Goal: Check status: Check status

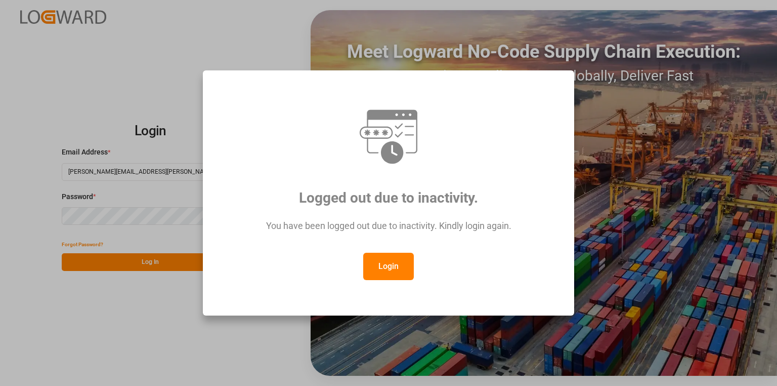
click at [395, 272] on button "Login" at bounding box center [388, 266] width 51 height 27
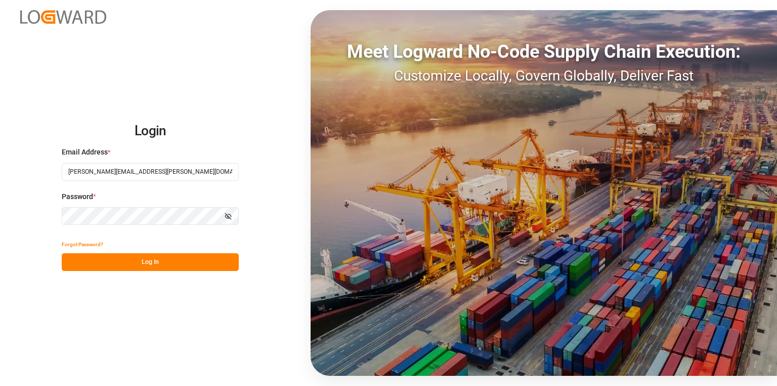
click at [143, 261] on button "Log In" at bounding box center [150, 262] width 177 height 18
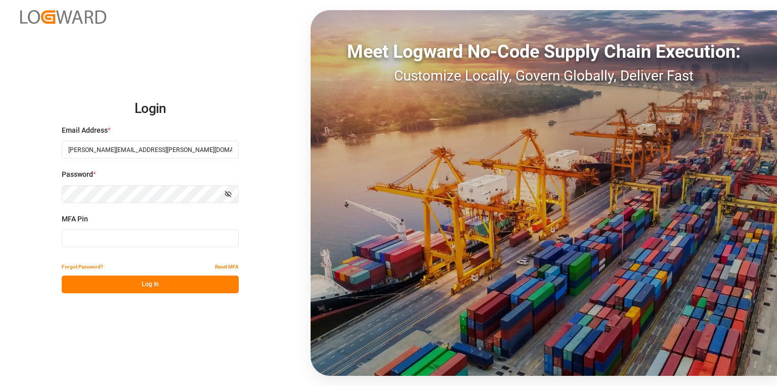
click at [175, 237] on input at bounding box center [150, 238] width 177 height 18
type input "827356"
click at [203, 280] on button "Log In" at bounding box center [150, 284] width 177 height 18
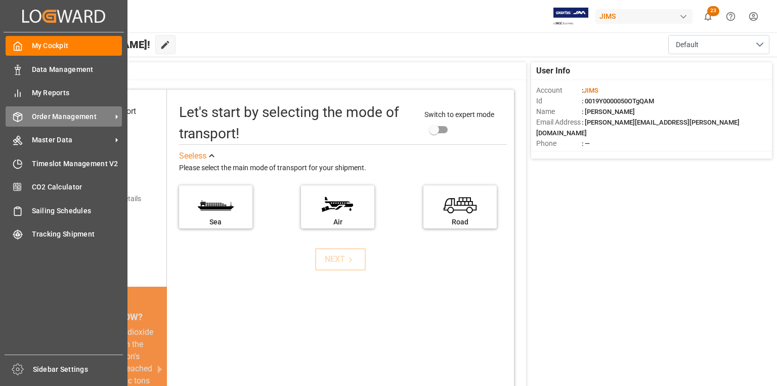
click at [26, 119] on div "Order Management Order Management" at bounding box center [64, 116] width 116 height 20
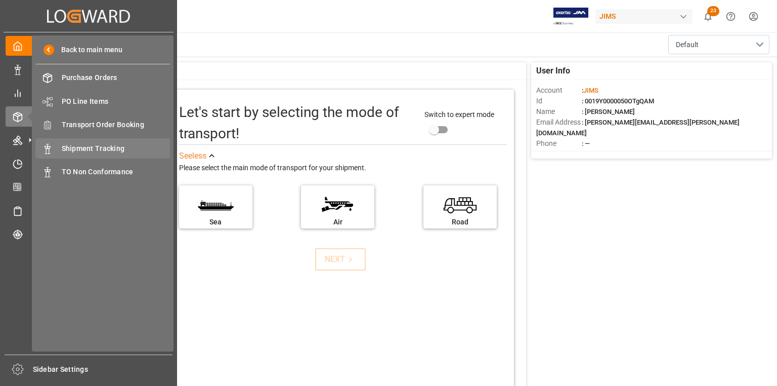
click at [95, 153] on span "Shipment Tracking" at bounding box center [116, 148] width 109 height 11
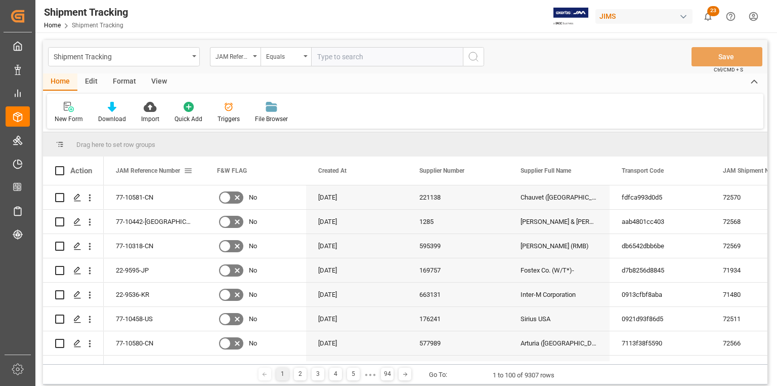
click at [191, 170] on span at bounding box center [188, 170] width 9 height 9
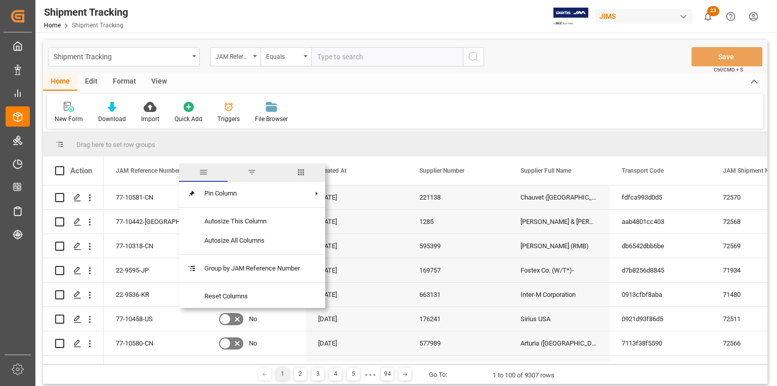
click at [309, 174] on span "columns" at bounding box center [301, 172] width 49 height 18
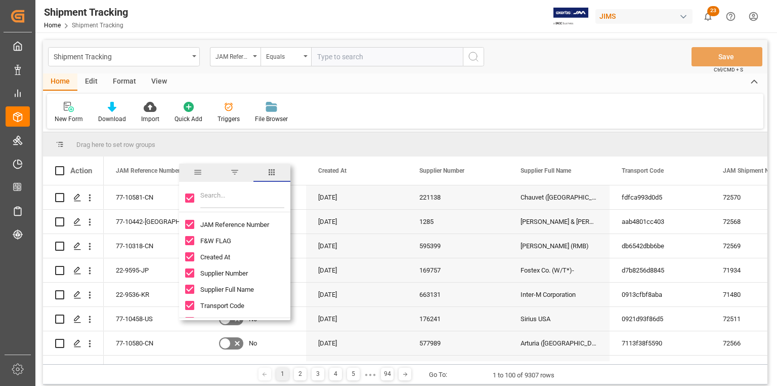
click at [186, 193] on input "Toggle Select All Columns" at bounding box center [189, 197] width 9 height 9
checkbox input "false"
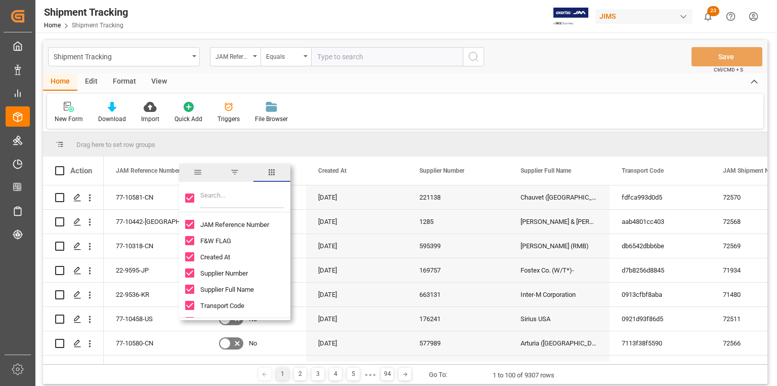
checkbox input "false"
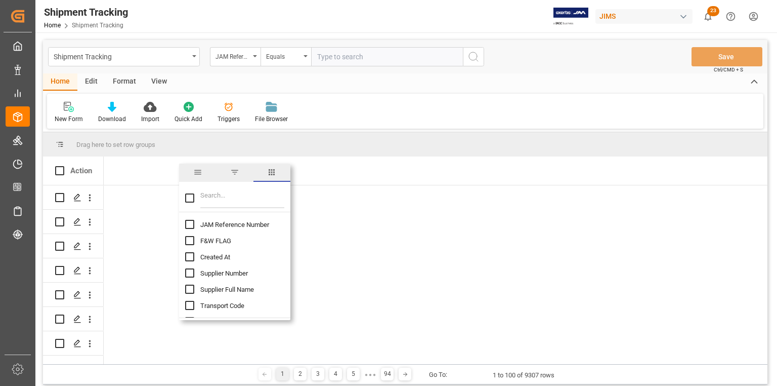
click at [191, 224] on input "JAM Reference Number column toggle visibility (hidden)" at bounding box center [189, 224] width 9 height 9
checkbox input "true"
checkbox input "false"
click at [226, 195] on input "Filter Columns Input" at bounding box center [242, 198] width 84 height 20
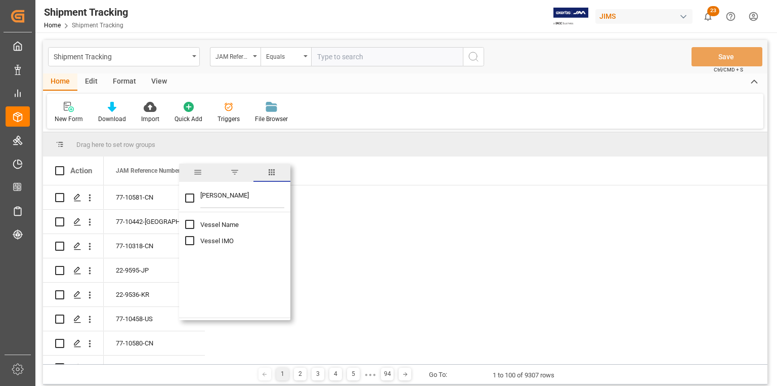
type input "[PERSON_NAME]"
click at [189, 225] on input "Vessel Name column toggle visibility (hidden)" at bounding box center [189, 224] width 9 height 9
checkbox input "true"
checkbox input "false"
click at [210, 195] on input "[PERSON_NAME]" at bounding box center [242, 198] width 84 height 20
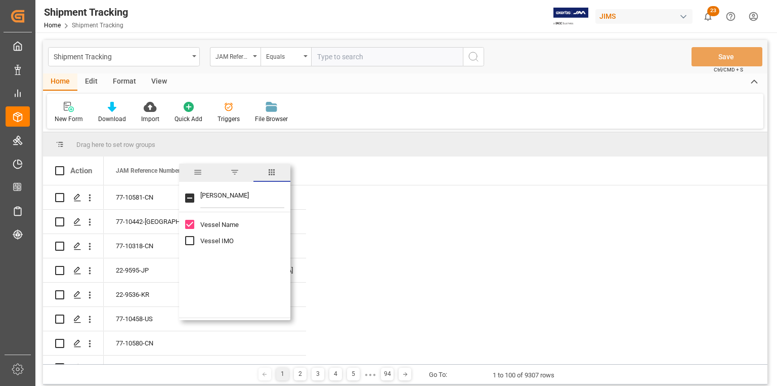
click at [210, 195] on input "[PERSON_NAME]" at bounding box center [242, 198] width 84 height 20
type input "voy"
click at [188, 225] on input "Voyage Number column toggle visibility (hidden)" at bounding box center [189, 224] width 9 height 9
checkbox input "true"
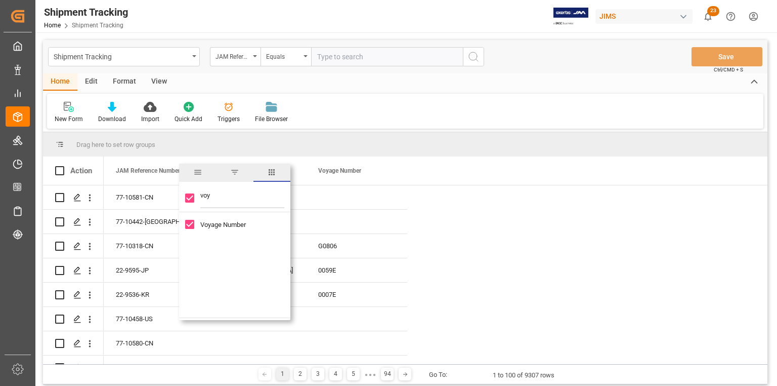
click at [205, 197] on input "voy" at bounding box center [242, 198] width 84 height 20
type input "value"
checkbox input "false"
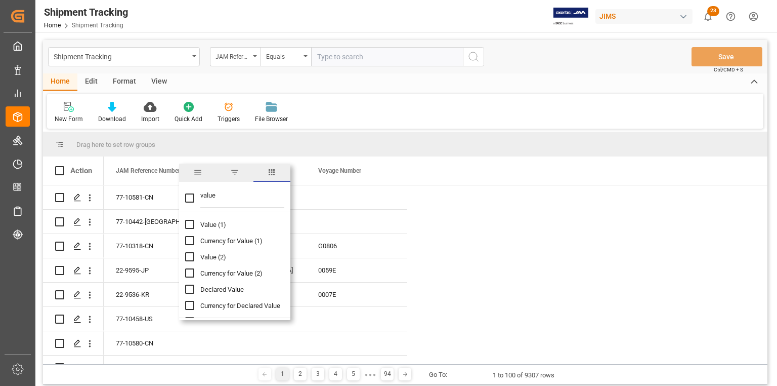
type input "value"
click at [186, 226] on input "Value (1) column toggle visibility (hidden)" at bounding box center [189, 224] width 9 height 9
checkbox input "true"
checkbox input "false"
click at [188, 242] on input "Currency for Value (1) column toggle visibility (hidden)" at bounding box center [189, 240] width 9 height 9
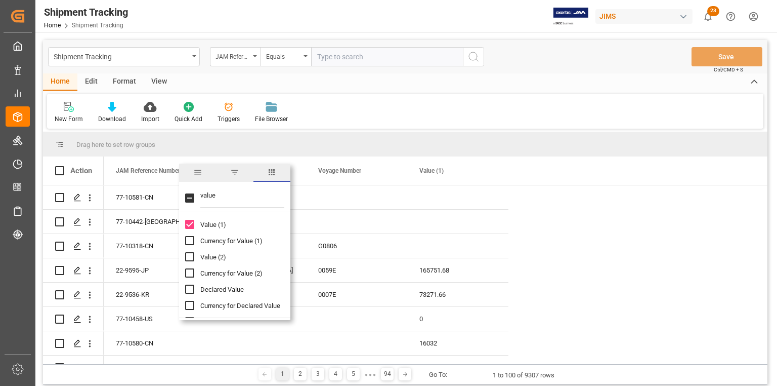
checkbox input "true"
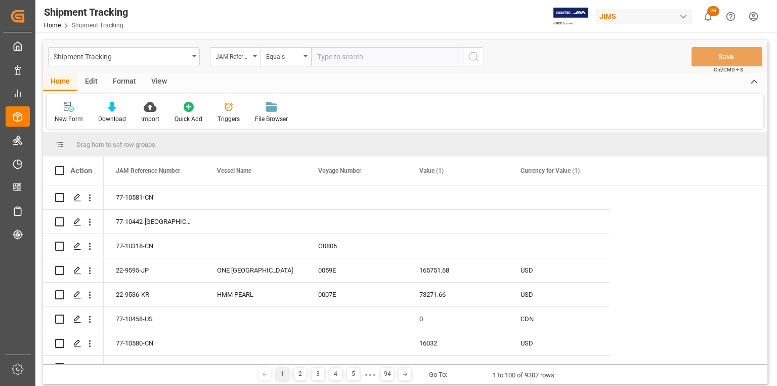
click at [552, 141] on div "Drag here to set row groups" at bounding box center [405, 144] width 725 height 24
drag, startPoint x: 241, startPoint y: 172, endPoint x: 239, endPoint y: 155, distance: 16.3
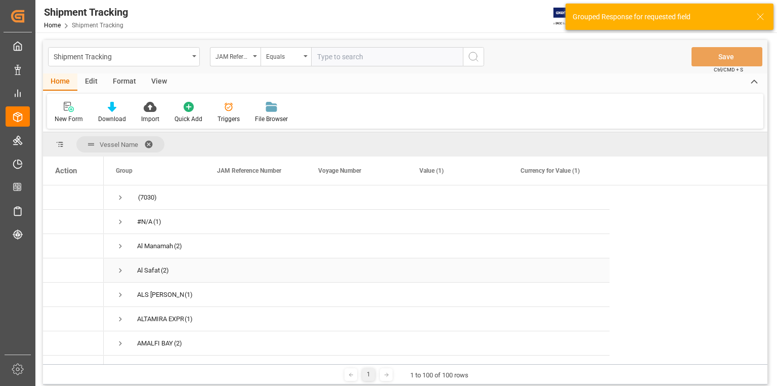
scroll to position [3, 0]
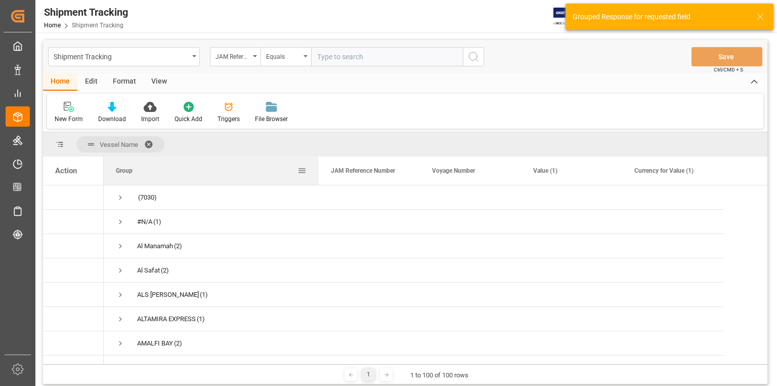
drag, startPoint x: 203, startPoint y: 169, endPoint x: 331, endPoint y: 179, distance: 128.0
click at [321, 179] on div at bounding box center [319, 170] width 4 height 28
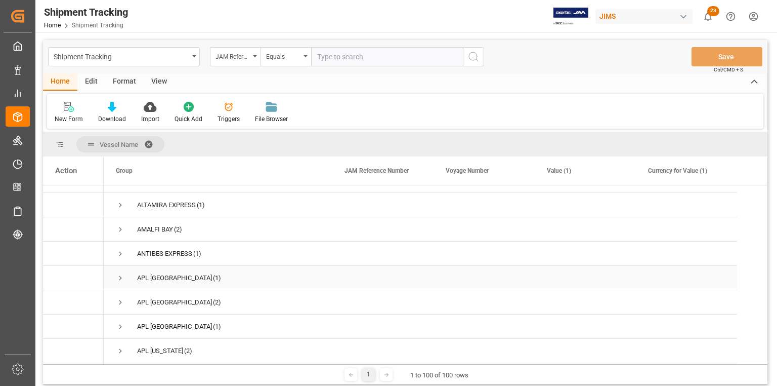
scroll to position [121, 0]
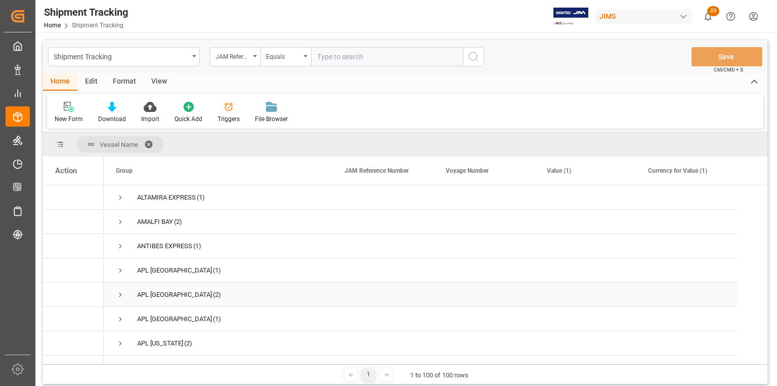
click at [120, 294] on span "Press SPACE to select this row." at bounding box center [120, 294] width 9 height 9
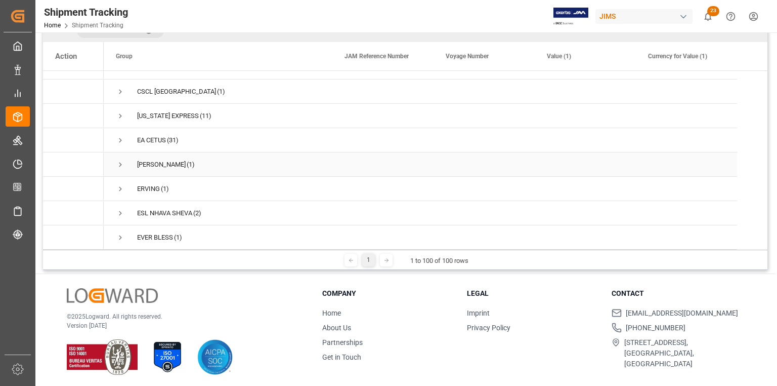
scroll to position [117, 0]
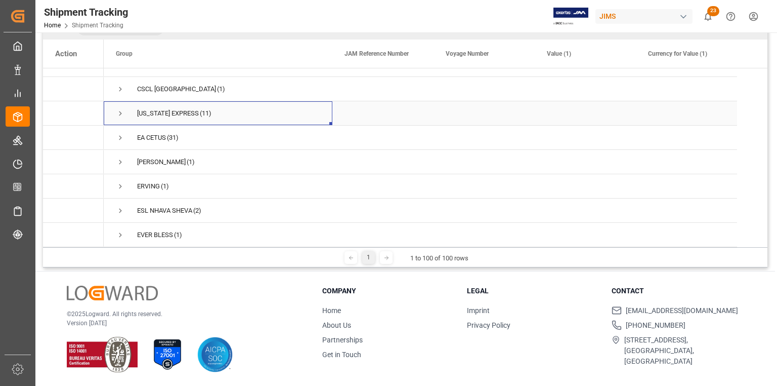
click at [120, 109] on span "Press SPACE to select this row." at bounding box center [120, 113] width 9 height 9
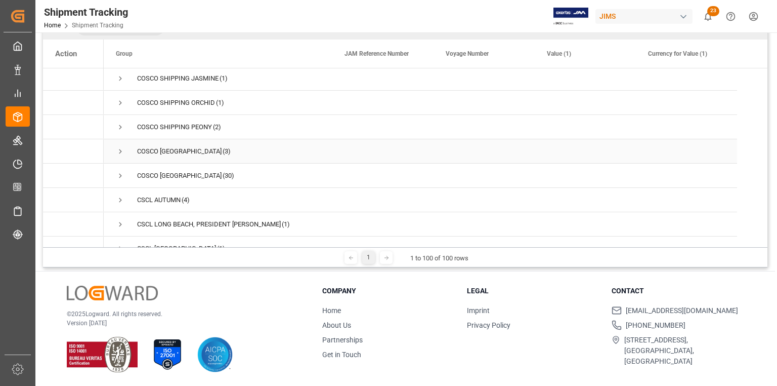
scroll to position [3, 0]
click at [121, 171] on span "Press SPACE to select this row." at bounding box center [120, 175] width 9 height 9
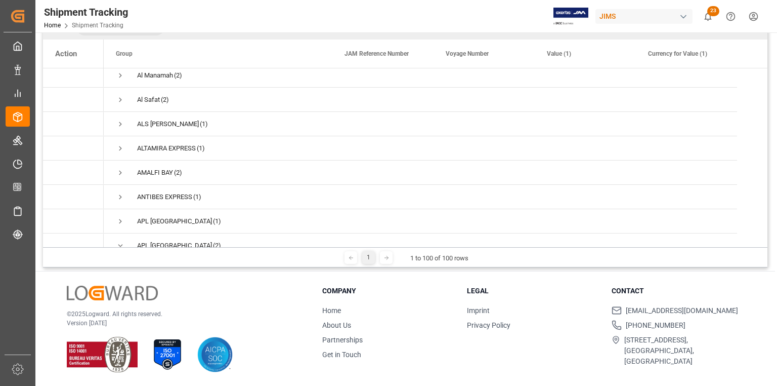
scroll to position [0, 0]
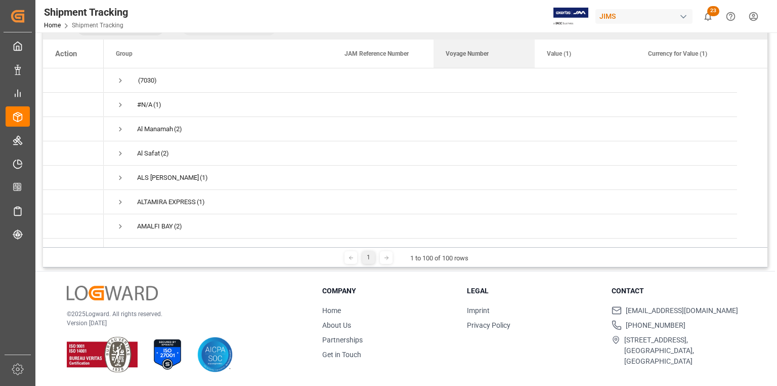
drag, startPoint x: 464, startPoint y: 53, endPoint x: 465, endPoint y: 37, distance: 15.8
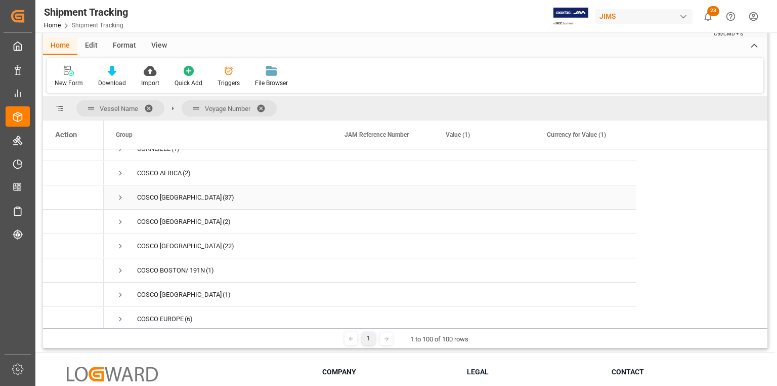
scroll to position [1498, 0]
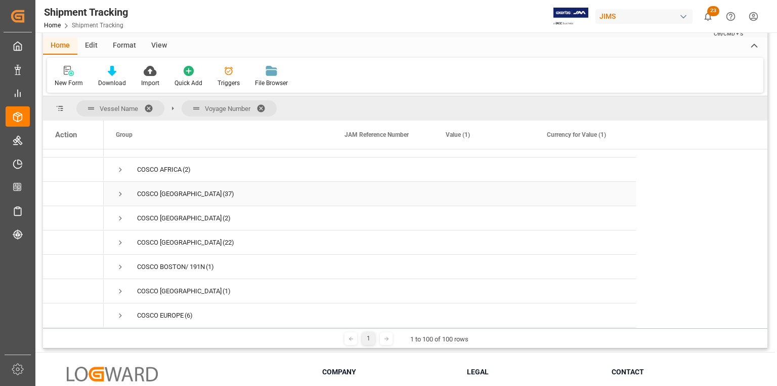
click at [119, 190] on span "Press SPACE to select this row." at bounding box center [120, 193] width 9 height 9
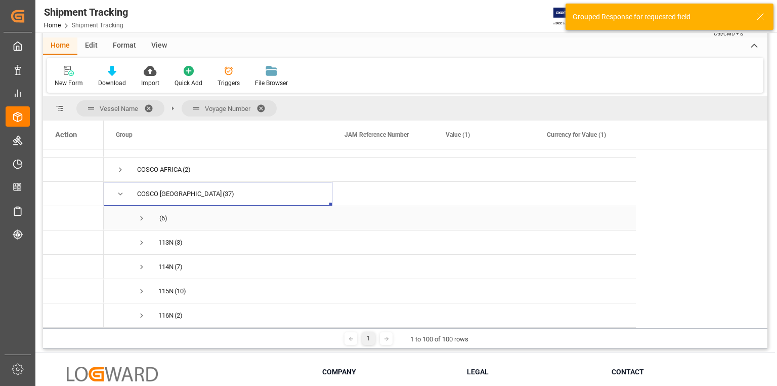
scroll to position [1539, 0]
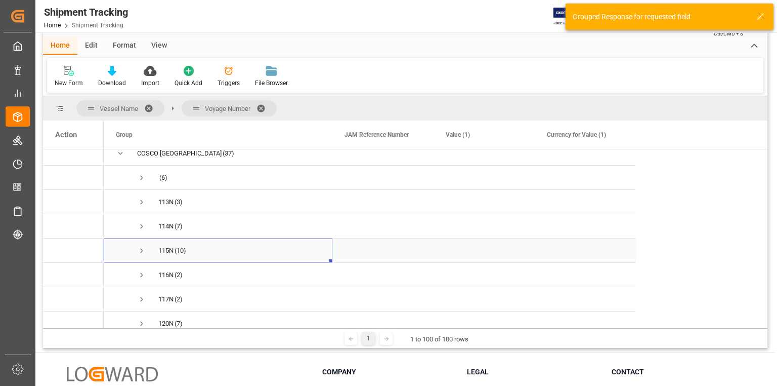
click at [144, 247] on span "Press SPACE to select this row." at bounding box center [141, 250] width 9 height 9
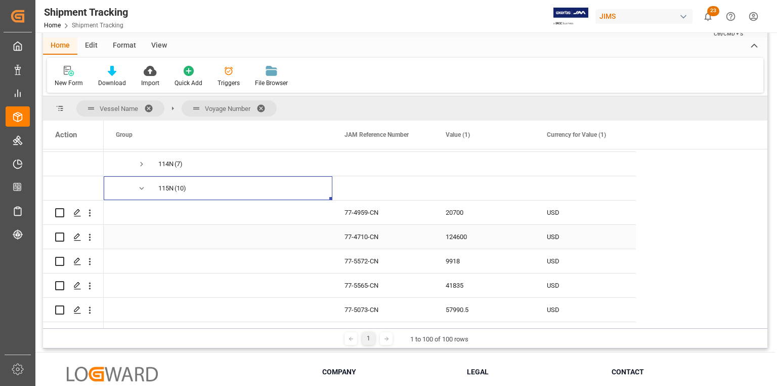
scroll to position [1620, 0]
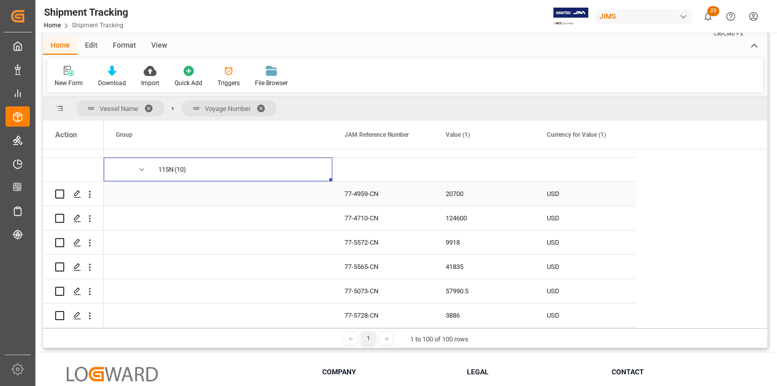
click at [371, 187] on div "77-4959-CN" at bounding box center [383, 194] width 101 height 24
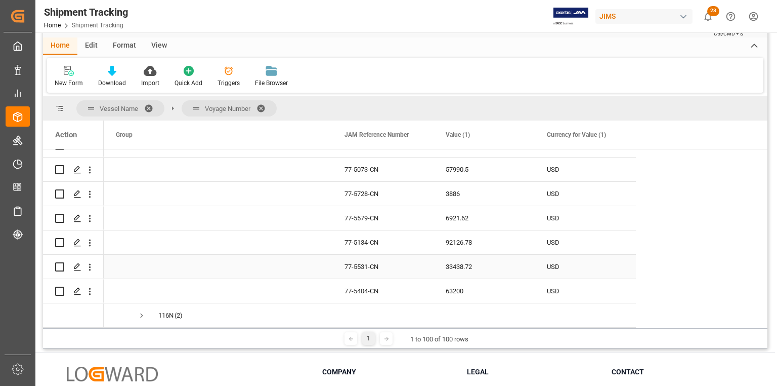
scroll to position [0, 0]
click at [48, 29] on div "Home Shipment Tracking" at bounding box center [86, 25] width 84 height 11
click at [49, 25] on link "Home" at bounding box center [52, 25] width 17 height 7
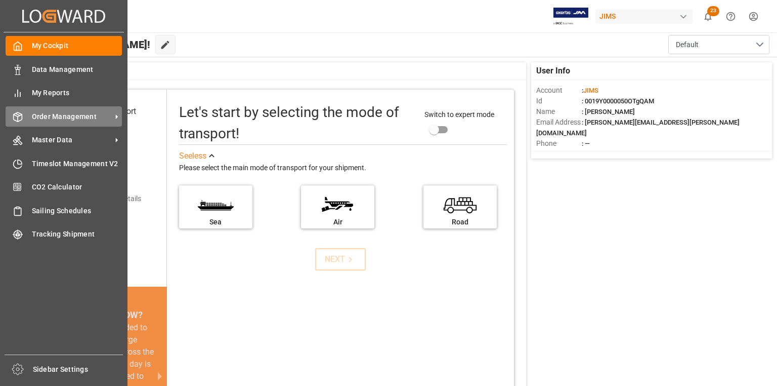
click at [34, 115] on span "Order Management" at bounding box center [72, 116] width 80 height 11
click at [44, 111] on span "Order Management" at bounding box center [72, 116] width 80 height 11
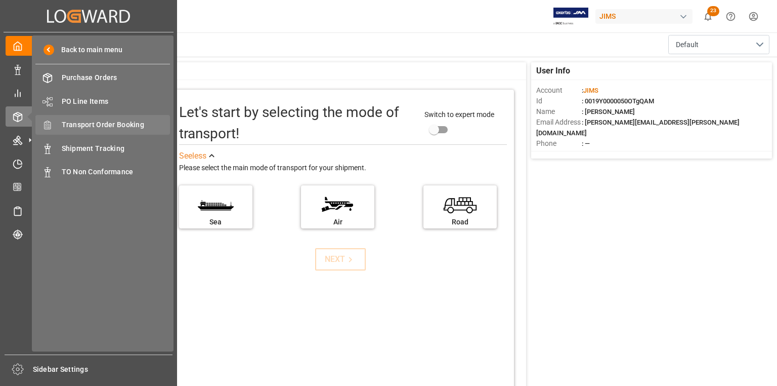
click at [80, 125] on span "Transport Order Booking" at bounding box center [116, 124] width 109 height 11
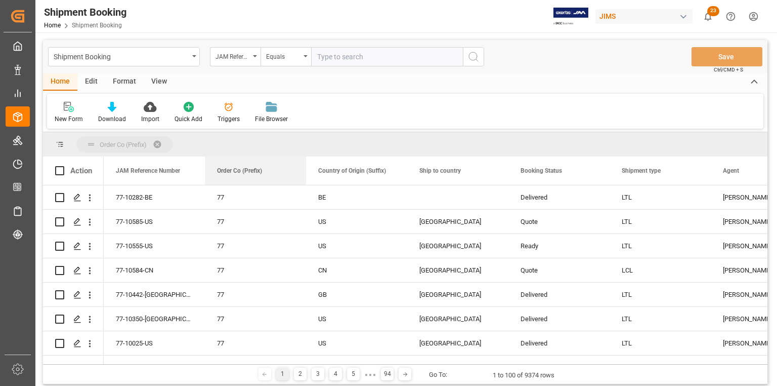
drag, startPoint x: 229, startPoint y: 172, endPoint x: 230, endPoint y: 148, distance: 23.8
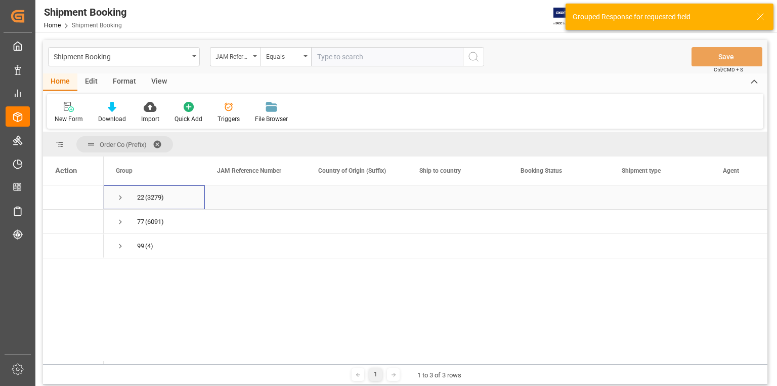
click at [119, 197] on span "Press SPACE to select this row." at bounding box center [120, 197] width 9 height 9
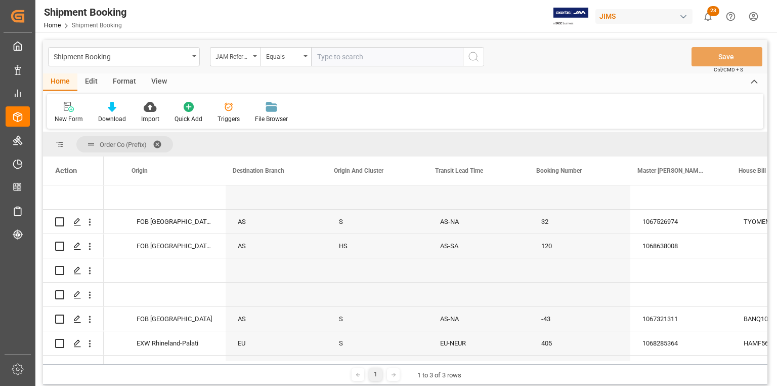
scroll to position [0, 2002]
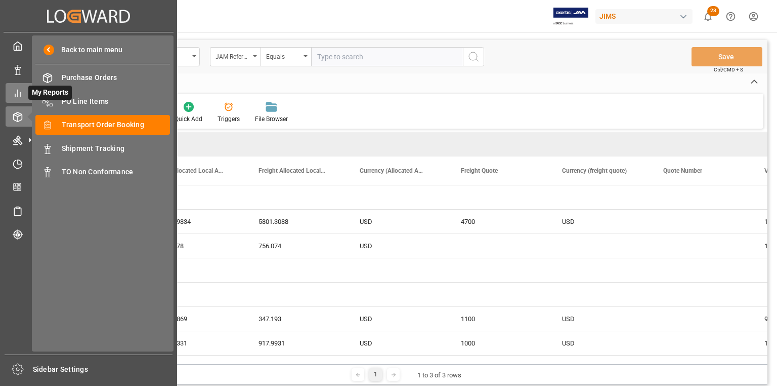
click at [25, 96] on div "My Reports My Reports" at bounding box center [89, 93] width 166 height 20
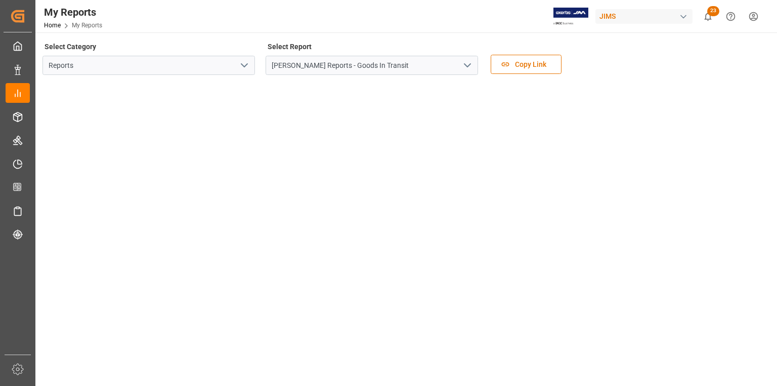
click at [245, 63] on icon "open menu" at bounding box center [244, 65] width 12 height 12
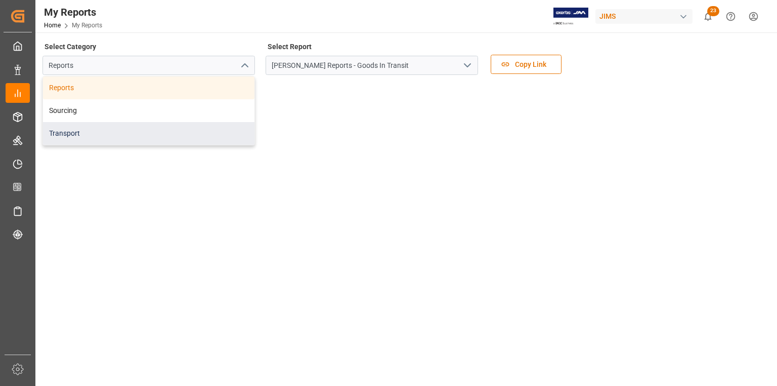
click at [224, 126] on div "Transport" at bounding box center [149, 133] width 212 height 23
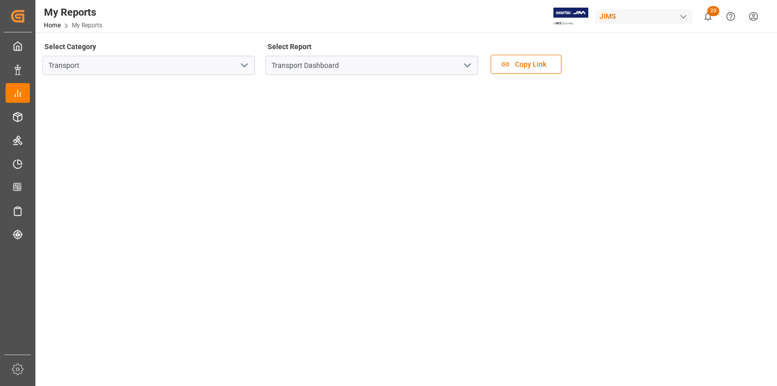
click at [464, 65] on icon "open menu" at bounding box center [468, 65] width 12 height 12
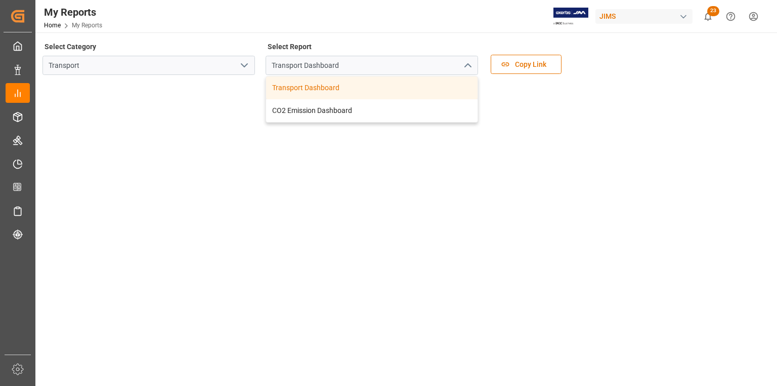
click at [428, 81] on div "Transport Dashboard" at bounding box center [372, 87] width 212 height 23
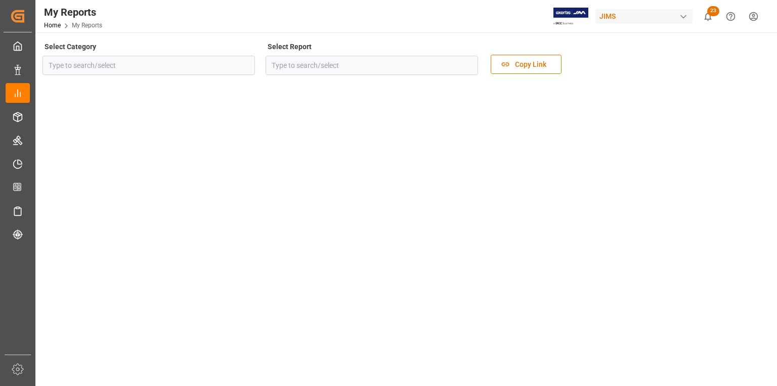
type input "Transport"
type input "Transport Dashboard"
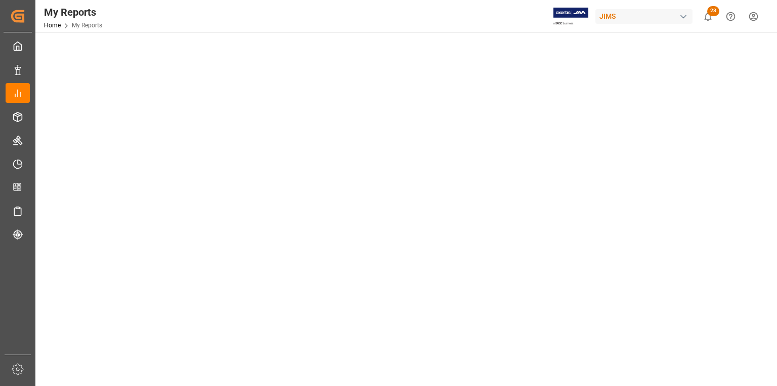
scroll to position [162, 0]
click at [763, 136] on tableau-viz at bounding box center [406, 314] width 724 height 786
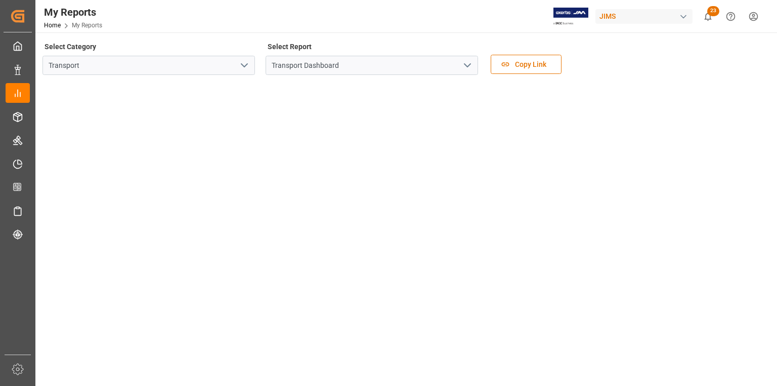
click at [468, 66] on polyline "open menu" at bounding box center [468, 65] width 6 height 3
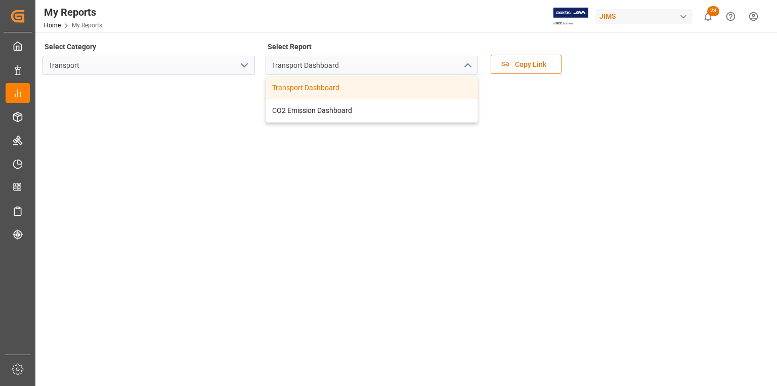
click at [457, 85] on div "Transport Dashboard" at bounding box center [372, 87] width 212 height 23
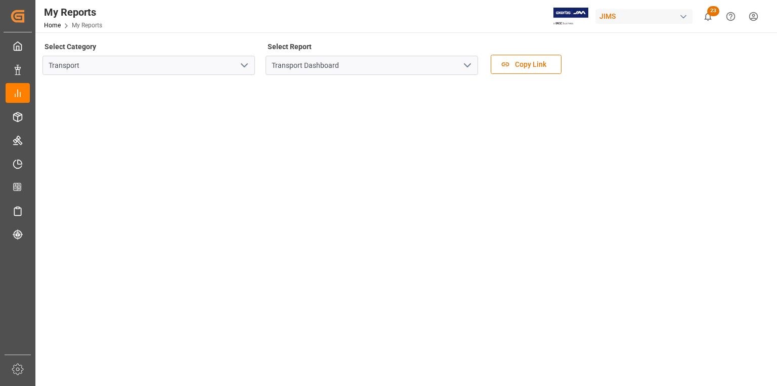
click at [244, 65] on icon "open menu" at bounding box center [244, 65] width 12 height 12
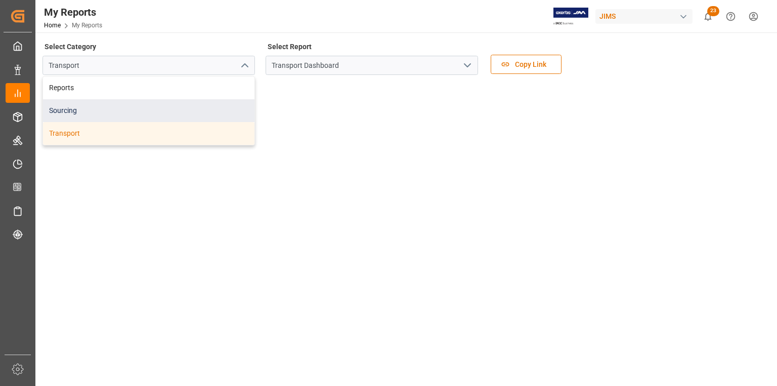
click at [183, 111] on div "Sourcing" at bounding box center [149, 110] width 212 height 23
